Goal: Task Accomplishment & Management: Complete application form

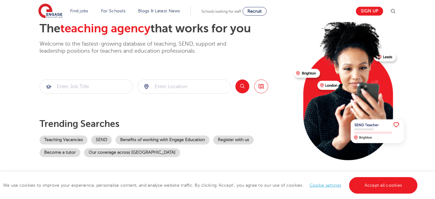
scroll to position [38, 0]
click at [60, 141] on link "Teaching Vacancies" at bounding box center [64, 140] width 48 height 9
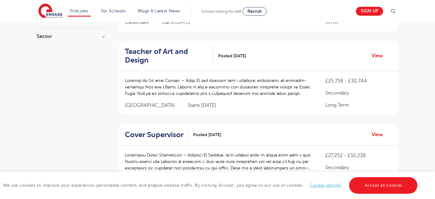
scroll to position [133, 0]
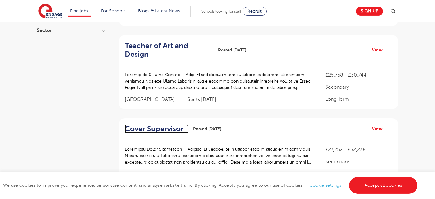
click at [163, 129] on h2 "Cover Supervisor" at bounding box center [154, 129] width 59 height 9
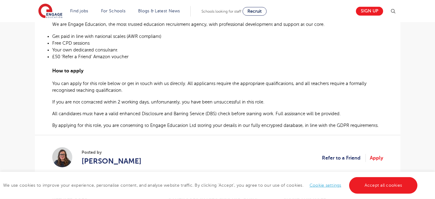
scroll to position [397, 0]
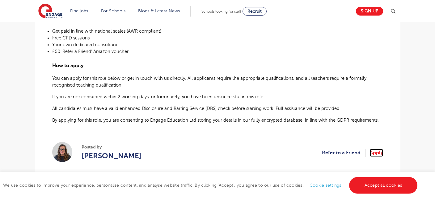
click at [377, 149] on link "Apply" at bounding box center [375, 153] width 13 height 8
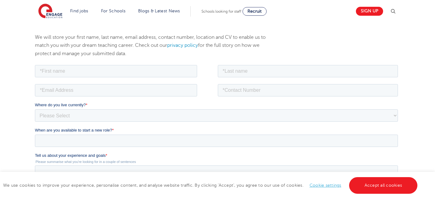
scroll to position [75, 0]
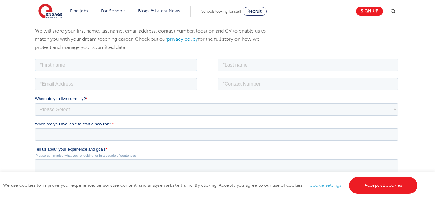
click at [63, 65] on input "text" at bounding box center [116, 65] width 162 height 12
type input "Greg"
type input "Onwodi"
type input "+447881141676"
type input "Gregory"
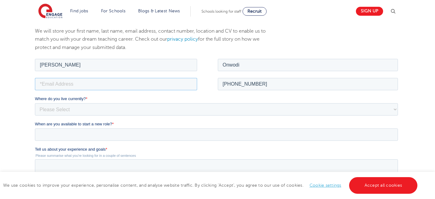
click at [55, 86] on input "email" at bounding box center [116, 84] width 162 height 12
type input "ogadi4706@gmail.com"
click at [35, 103] on select "Please Select UK Canada Ireland Australia New Zealand Europe USA South Africa J…" at bounding box center [216, 109] width 363 height 12
select select "UK"
click option "UK" at bounding box center [35, 57] width 0 height 0
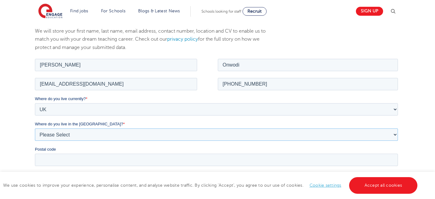
click at [35, 128] on select "Please Select Overseas Barnsley Bedfordshire Berkshire Bournemouth Bracknell Fo…" at bounding box center [216, 134] width 363 height 12
select select "London"
click option "London" at bounding box center [35, 57] width 0 height 0
click at [49, 164] on input "Postal code" at bounding box center [216, 160] width 363 height 12
type input "SE12"
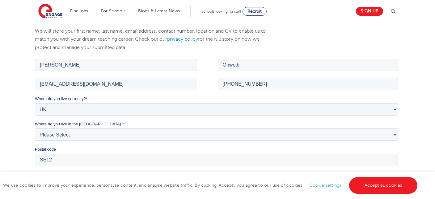
type input "Greg"
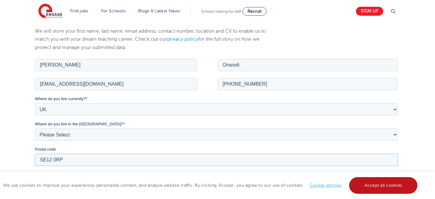
type input "SE12 0RP"
click at [371, 187] on link "Accept all cookies" at bounding box center [383, 185] width 69 height 17
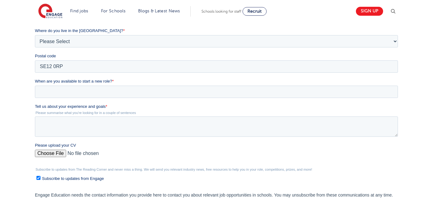
scroll to position [169, 0]
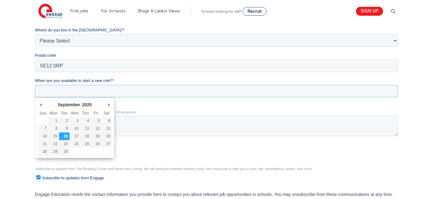
click at [72, 93] on input "When are you available to start a new role? *" at bounding box center [216, 91] width 363 height 12
click at [69, 92] on input "When are you available to start a new role? *" at bounding box center [216, 91] width 363 height 12
drag, startPoint x: 69, startPoint y: 92, endPoint x: 52, endPoint y: 91, distance: 17.3
click at [52, 91] on input "When are you available to start a new role? *" at bounding box center [216, 91] width 363 height 12
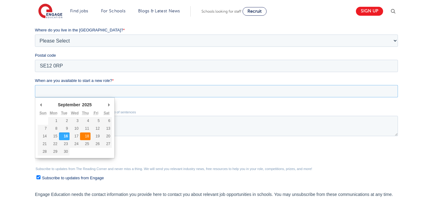
type div "2025-09-18"
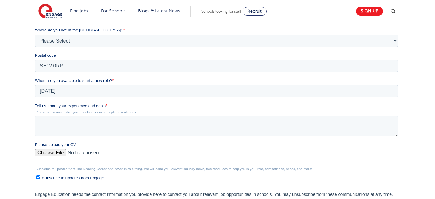
type input "2025/09/18"
click at [76, 131] on textarea "Tell us about your experience and goals *" at bounding box center [216, 126] width 363 height 20
click at [84, 127] on textarea "Tell us about your experience and goals *" at bounding box center [216, 126] width 363 height 20
click at [48, 156] on input "Please upload your CV" at bounding box center [216, 155] width 363 height 12
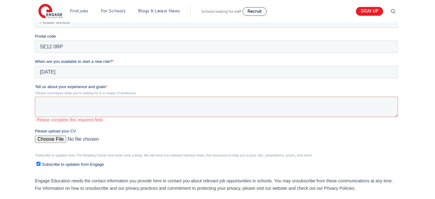
scroll to position [201, 0]
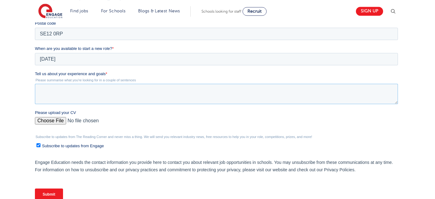
click at [79, 91] on textarea "Tell us about your experience and goals *" at bounding box center [216, 94] width 363 height 20
paste textarea "As a seasoned academic and computing professional, I am driven by a passion for…"
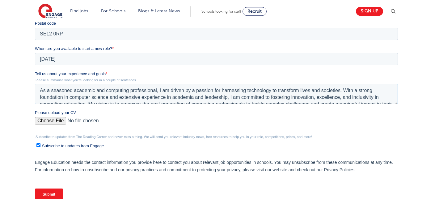
scroll to position [30, 0]
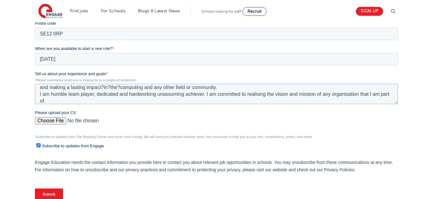
click at [103, 89] on textarea "As a seasoned academic and computing professional, I am driven by a passion for…" at bounding box center [216, 94] width 363 height 20
click at [109, 89] on textarea "As a seasoned academic and computing professional, I am driven by a passion for…" at bounding box center [216, 94] width 363 height 20
click at [117, 88] on textarea "As a seasoned academic and computing professional, I am driven by a passion for…" at bounding box center [216, 94] width 363 height 20
click at [254, 95] on textarea "As a seasoned academic and computing professional, I am driven by a passion for…" at bounding box center [216, 94] width 363 height 20
click at [253, 95] on textarea "As a seasoned academic and computing professional, I am driven by a passion for…" at bounding box center [216, 94] width 363 height 20
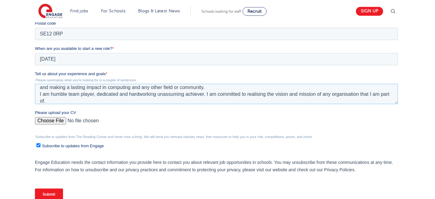
click at [243, 94] on textarea "As a seasoned academic and computing professional, I am driven by a passion for…" at bounding box center [216, 94] width 363 height 20
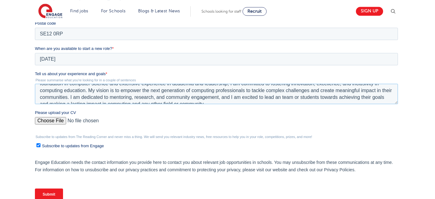
scroll to position [34, 0]
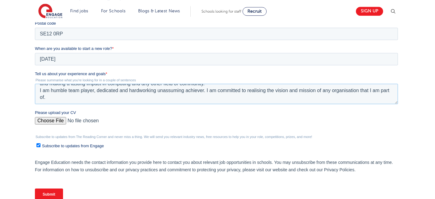
type textarea "As a seasoned academic and computing professional, I am driven by a passion for…"
click at [48, 122] on input "Please upload your CV" at bounding box center [216, 123] width 363 height 12
type input "C:\fakepath\Greg Onwodi 2025-nY.pdf"
click at [47, 194] on input "Submit" at bounding box center [49, 195] width 28 height 12
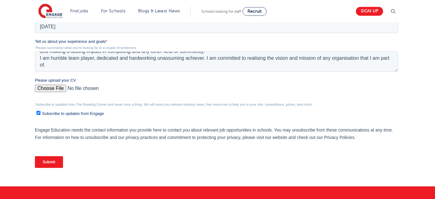
scroll to position [234, 0]
